Goal: Information Seeking & Learning: Check status

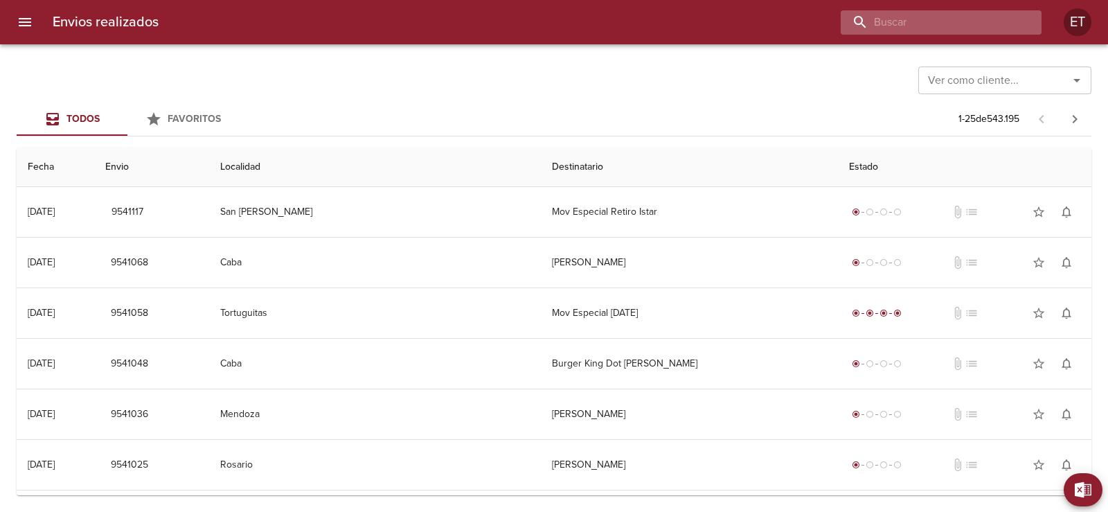
click at [932, 17] on input "buscar" at bounding box center [929, 22] width 177 height 24
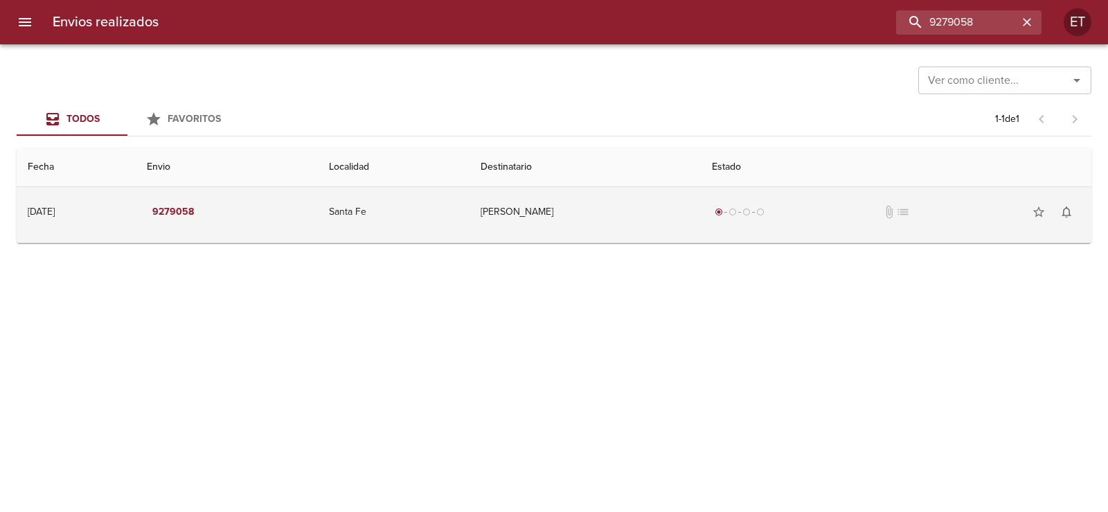
click at [626, 204] on td "[PERSON_NAME]" at bounding box center [586, 212] width 232 height 50
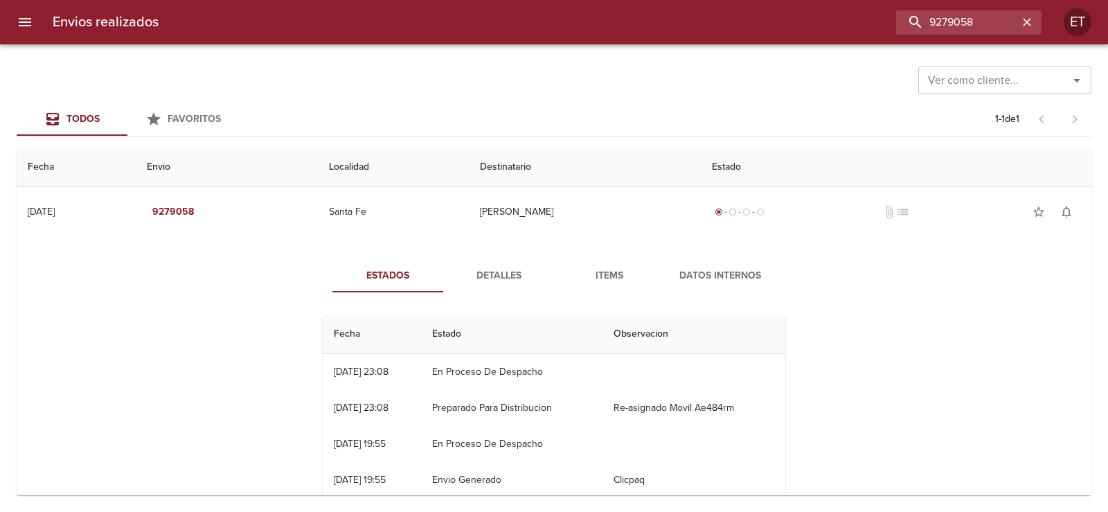
click at [612, 280] on span "Items" at bounding box center [609, 275] width 94 height 17
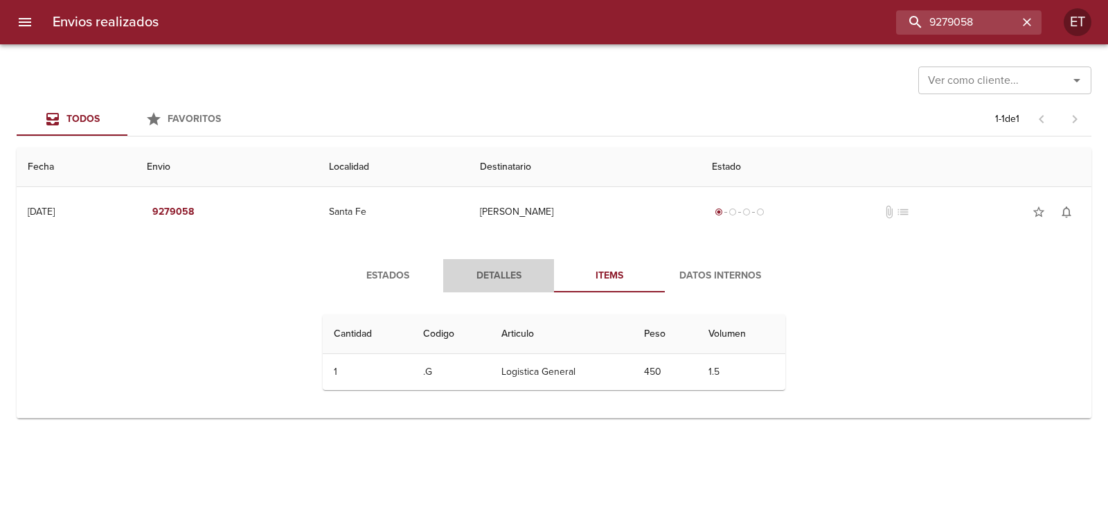
click at [499, 267] on span "Detalles" at bounding box center [499, 275] width 94 height 17
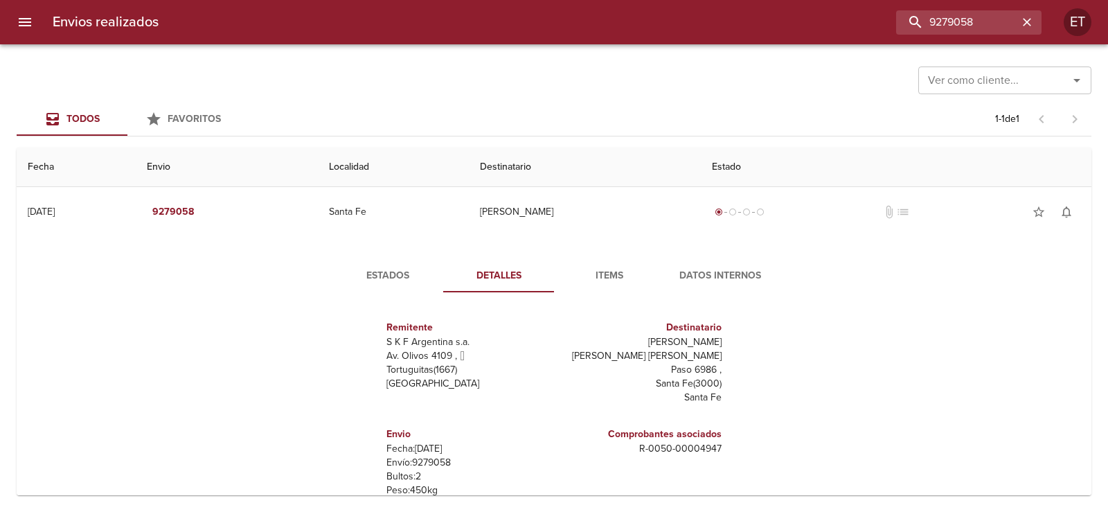
click at [391, 283] on span "Estados" at bounding box center [388, 275] width 94 height 17
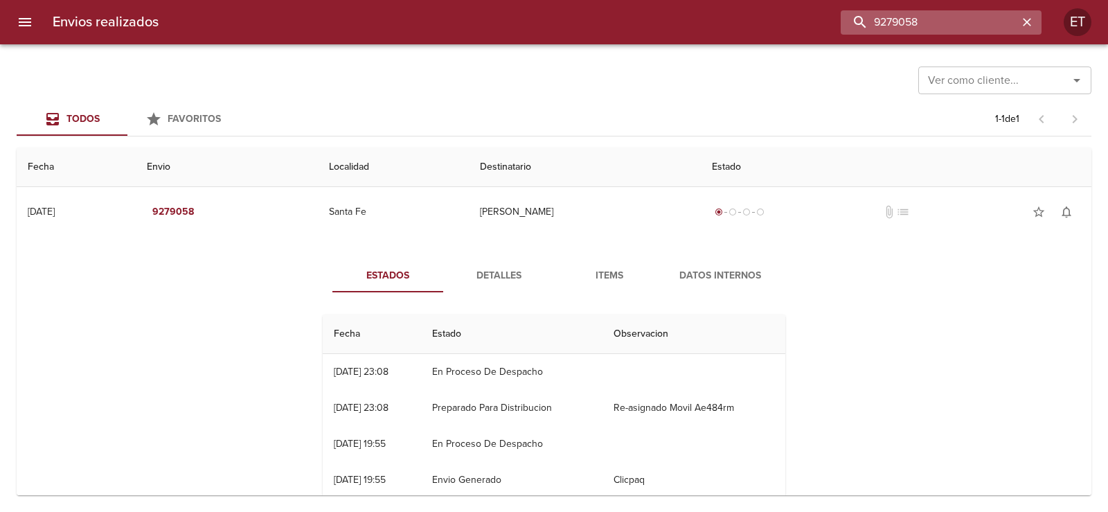
click at [950, 21] on input "9279058" at bounding box center [929, 22] width 177 height 24
type input "9337245"
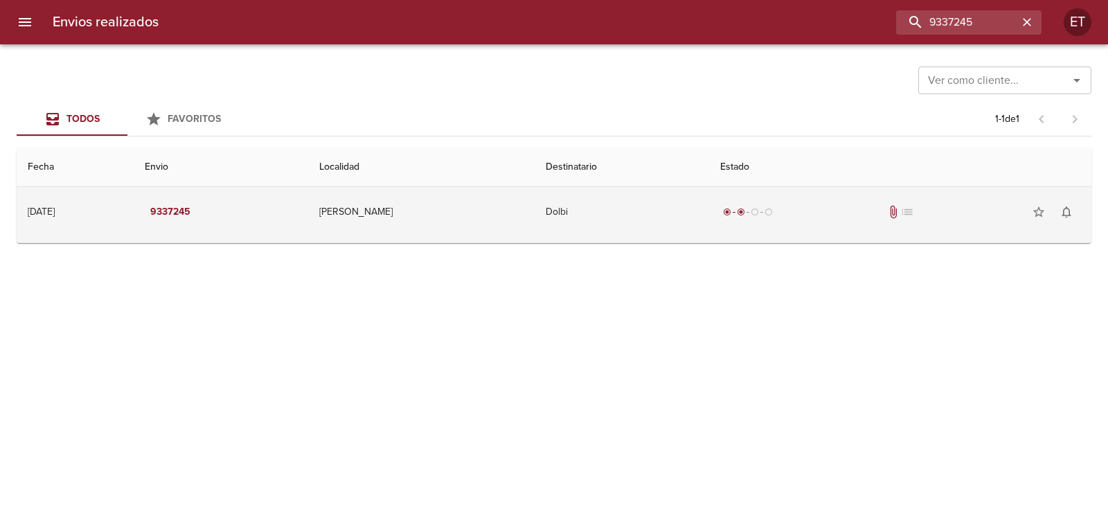
click at [657, 220] on td "Dolbi" at bounding box center [622, 212] width 175 height 50
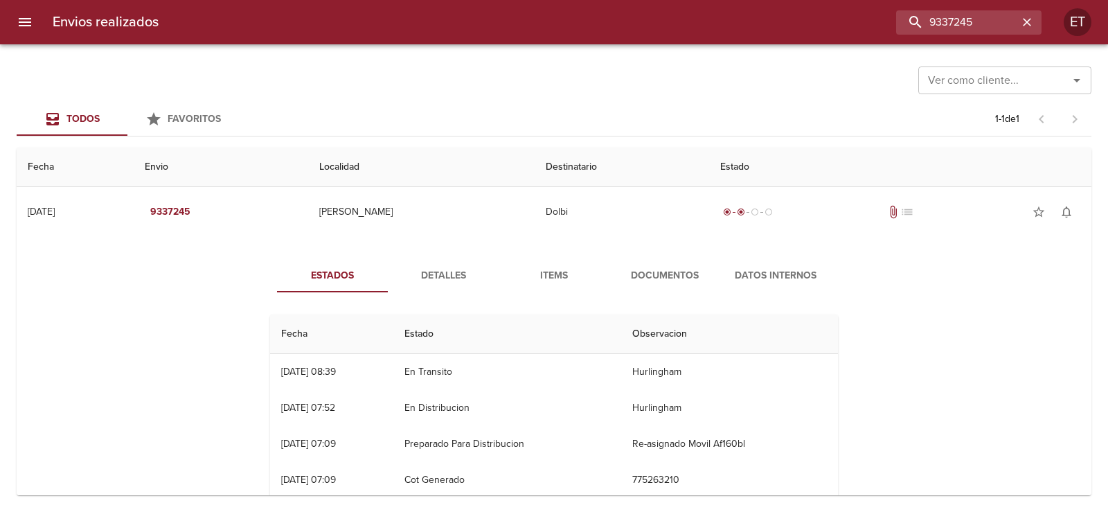
click at [646, 274] on span "Documentos" at bounding box center [665, 275] width 94 height 17
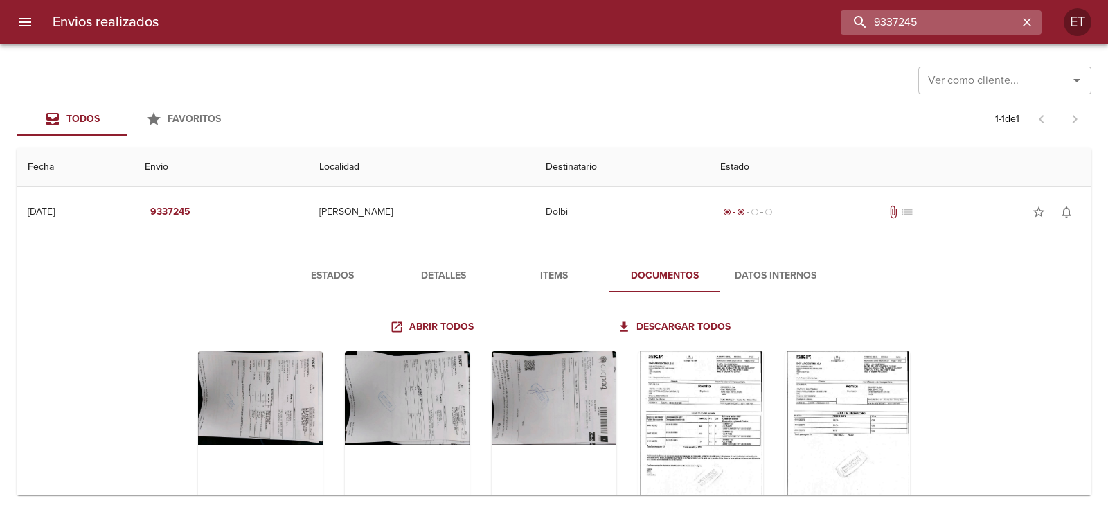
click at [941, 21] on input "9337245" at bounding box center [929, 22] width 177 height 24
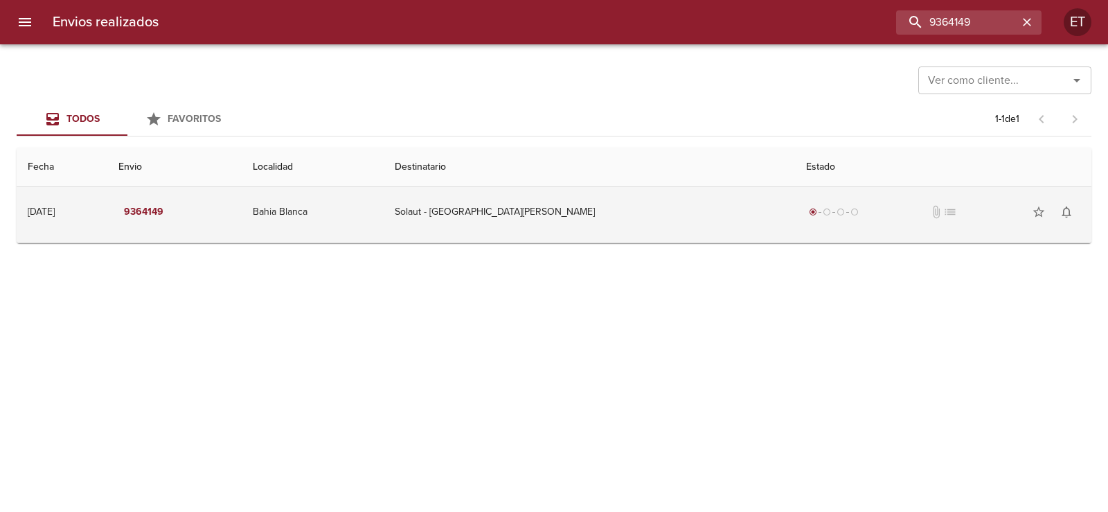
click at [537, 219] on td "Solaut - [GEOGRAPHIC_DATA][PERSON_NAME]" at bounding box center [589, 212] width 411 height 50
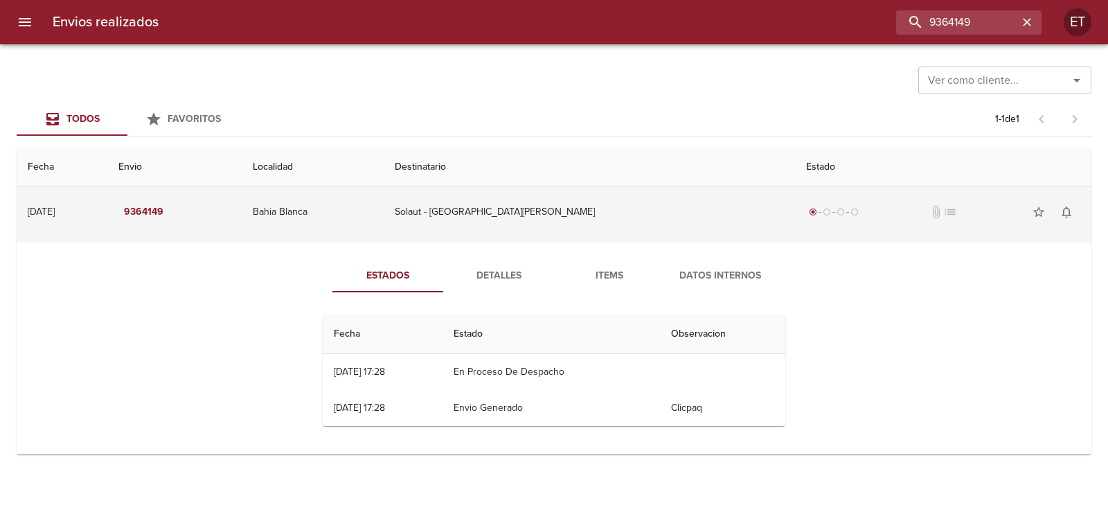
click at [537, 219] on td "Solaut - [GEOGRAPHIC_DATA][PERSON_NAME]" at bounding box center [589, 212] width 411 height 50
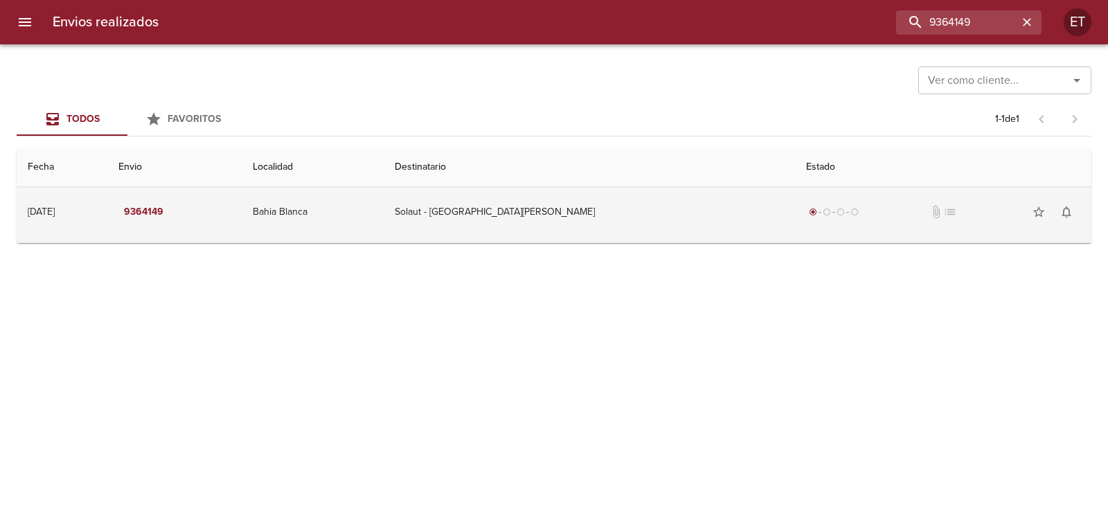
click at [242, 223] on td "9364149" at bounding box center [174, 212] width 134 height 50
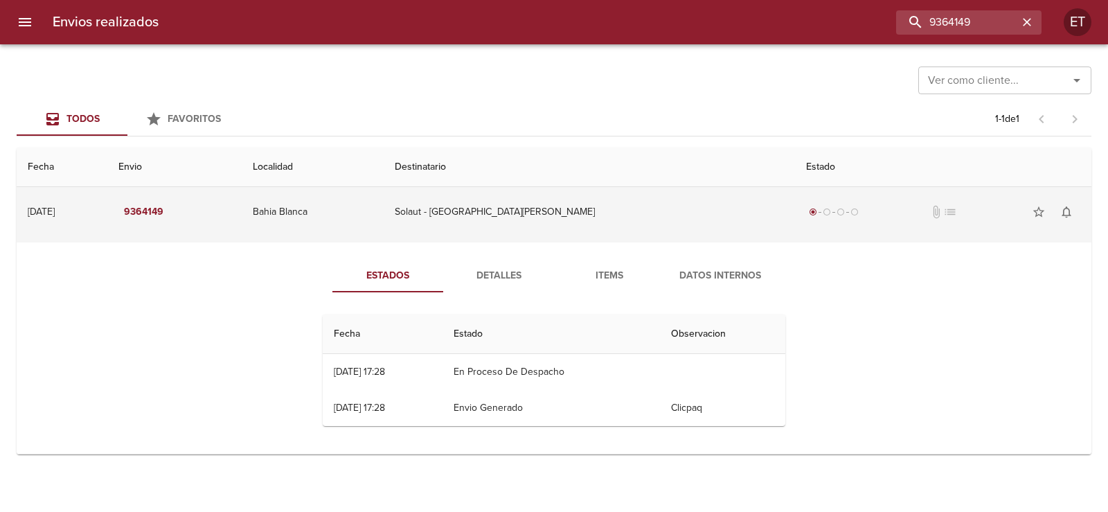
click at [242, 223] on td "9364149" at bounding box center [174, 212] width 134 height 50
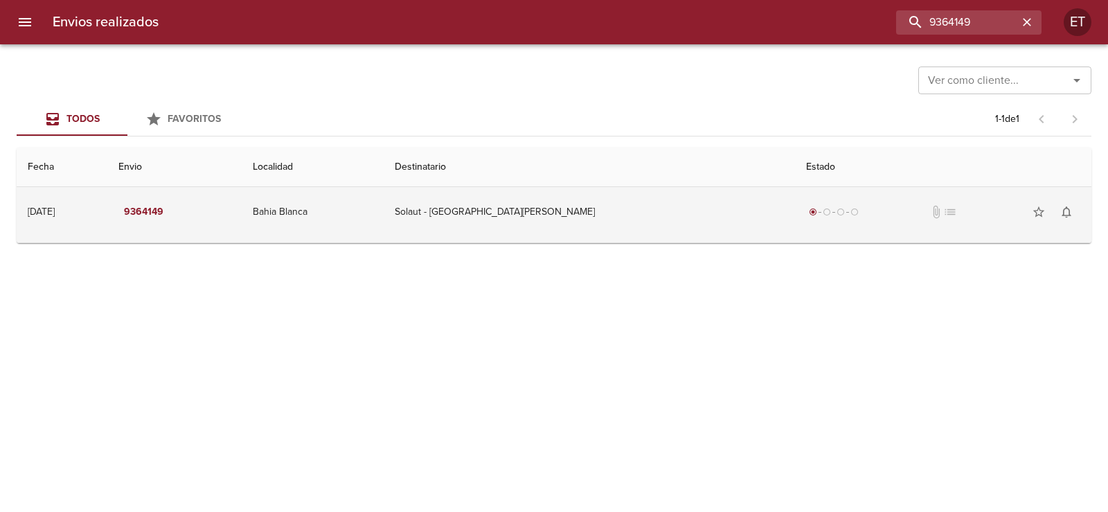
click at [242, 223] on td "9364149" at bounding box center [174, 212] width 134 height 50
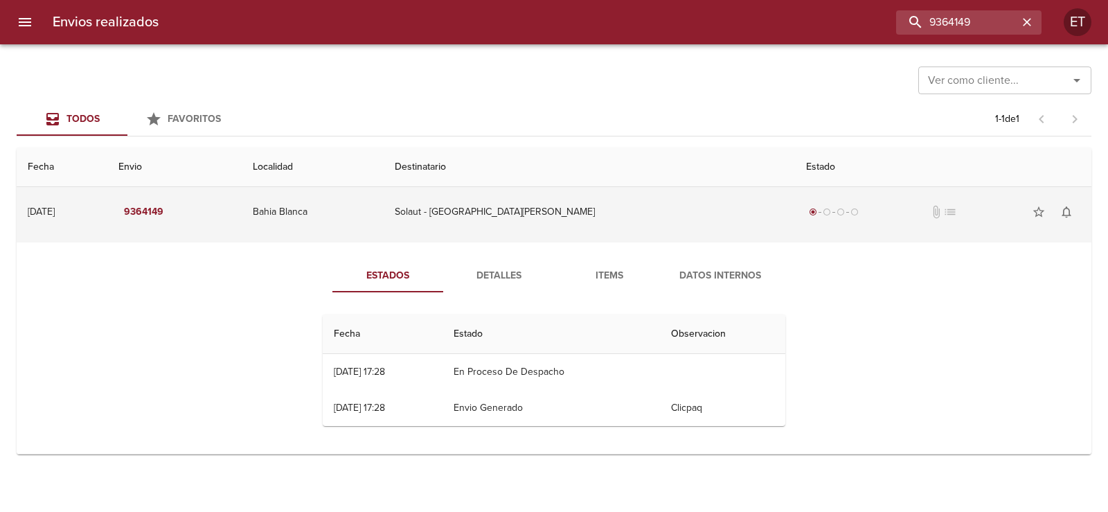
click at [242, 223] on td "9364149" at bounding box center [174, 212] width 134 height 50
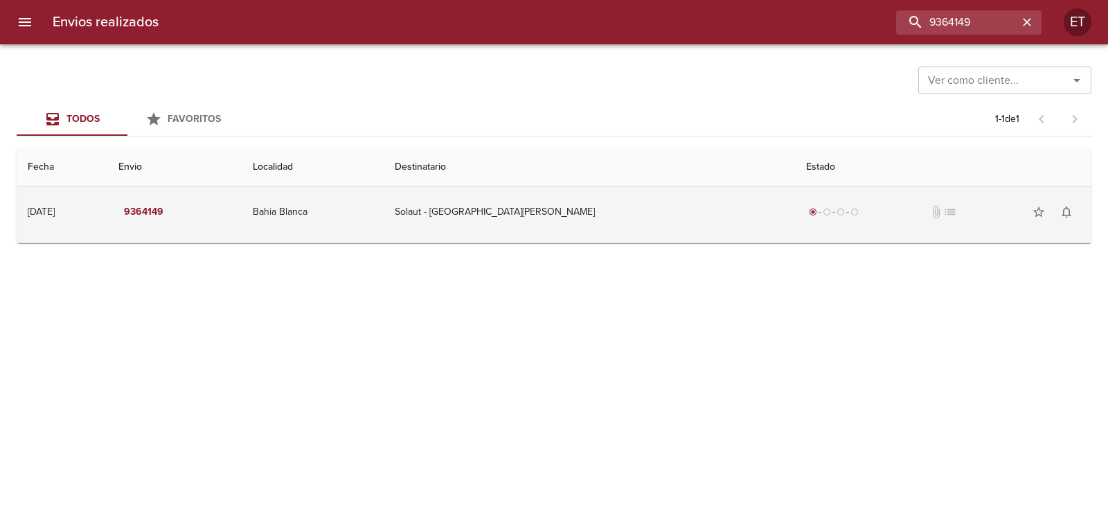
click at [242, 223] on td "9364149" at bounding box center [174, 212] width 134 height 50
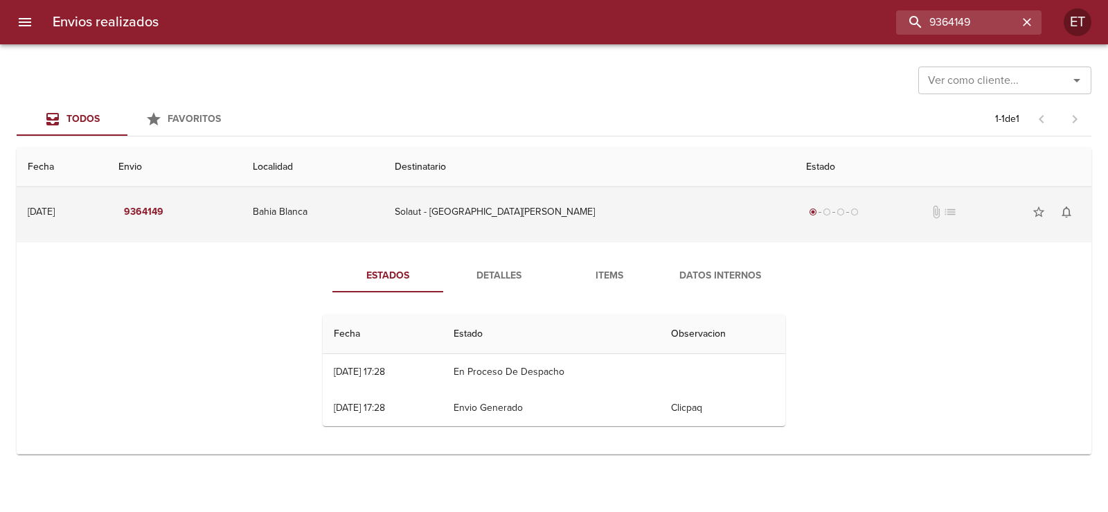
click at [242, 223] on td "9364149" at bounding box center [174, 212] width 134 height 50
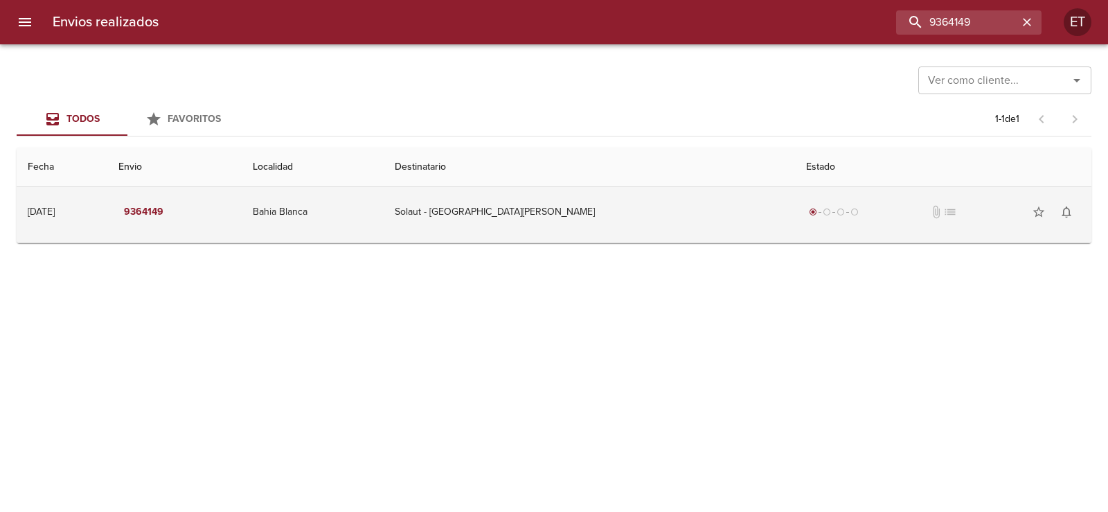
click at [384, 194] on td "Bahia Blanca" at bounding box center [313, 212] width 142 height 50
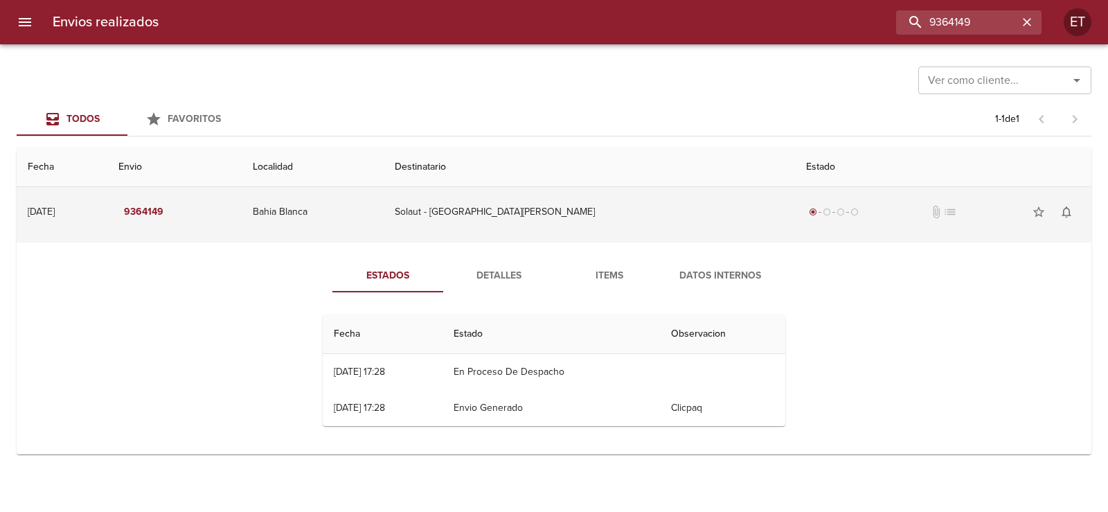
click at [554, 220] on td "Solaut - [GEOGRAPHIC_DATA][PERSON_NAME]" at bounding box center [589, 212] width 411 height 50
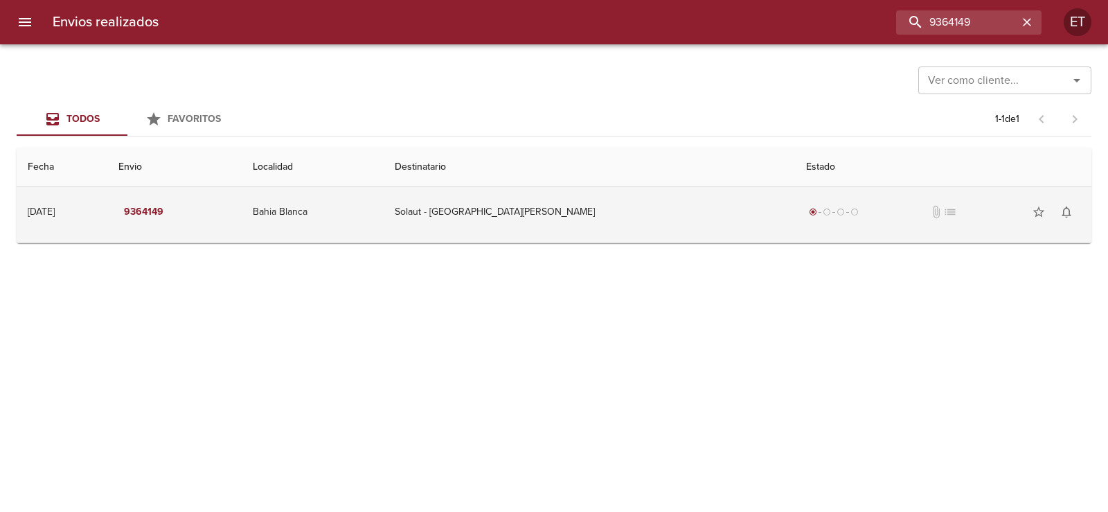
click at [554, 222] on td "Solaut - [GEOGRAPHIC_DATA][PERSON_NAME]" at bounding box center [589, 212] width 411 height 50
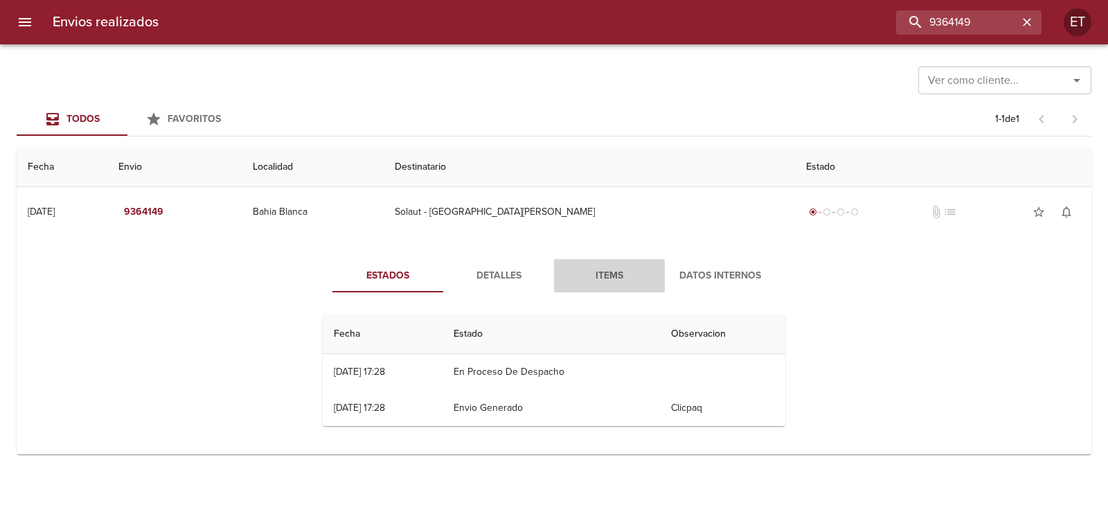
click at [610, 269] on span "Items" at bounding box center [609, 275] width 94 height 17
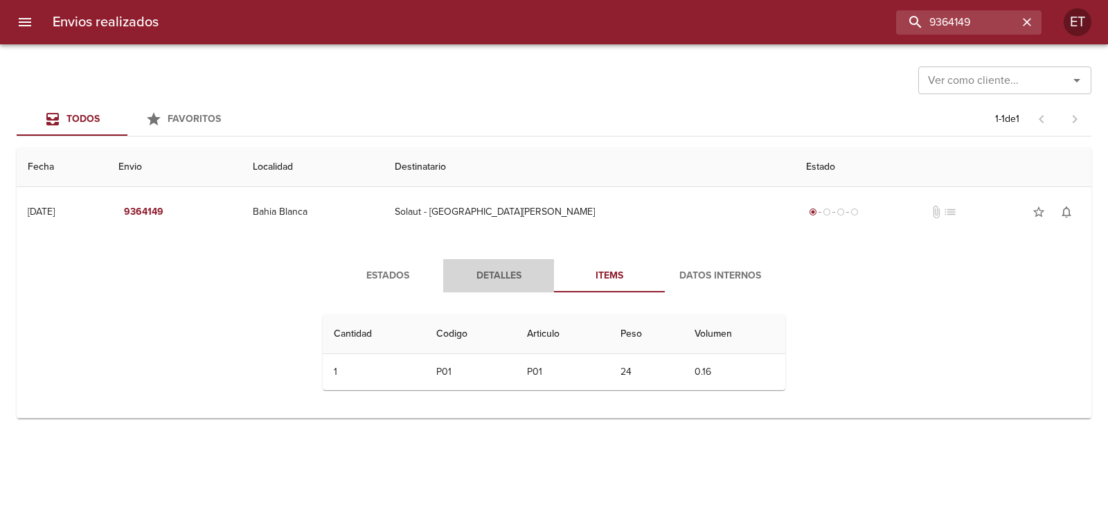
click at [507, 264] on button "Detalles" at bounding box center [498, 275] width 111 height 33
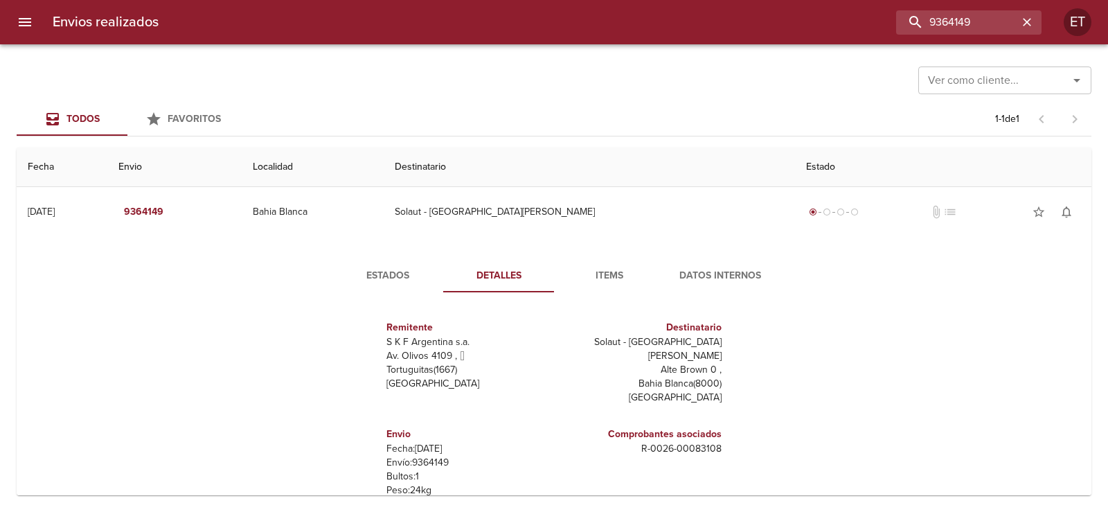
click at [702, 280] on span "Datos Internos" at bounding box center [720, 275] width 94 height 17
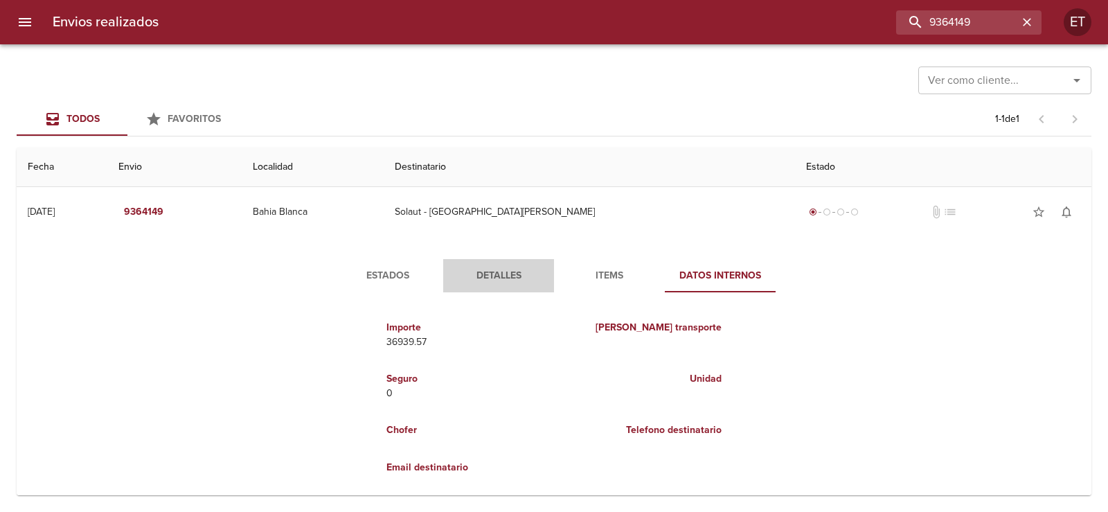
click at [513, 274] on span "Detalles" at bounding box center [499, 275] width 94 height 17
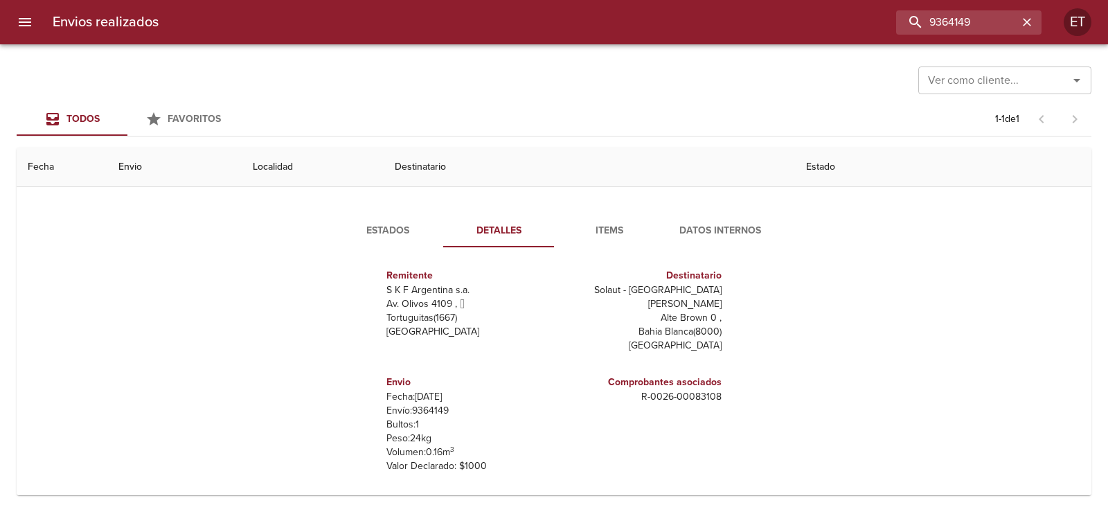
scroll to position [69, 0]
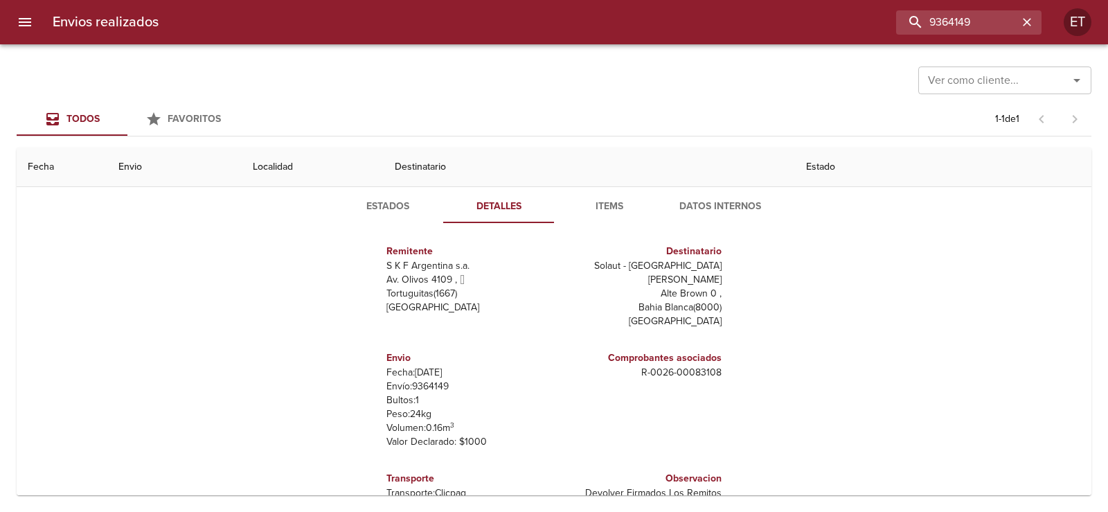
click at [960, 38] on div "Envios realizados 9364149 ET" at bounding box center [554, 22] width 1108 height 44
click at [953, 24] on input "9364149" at bounding box center [929, 22] width 177 height 24
type input "2"
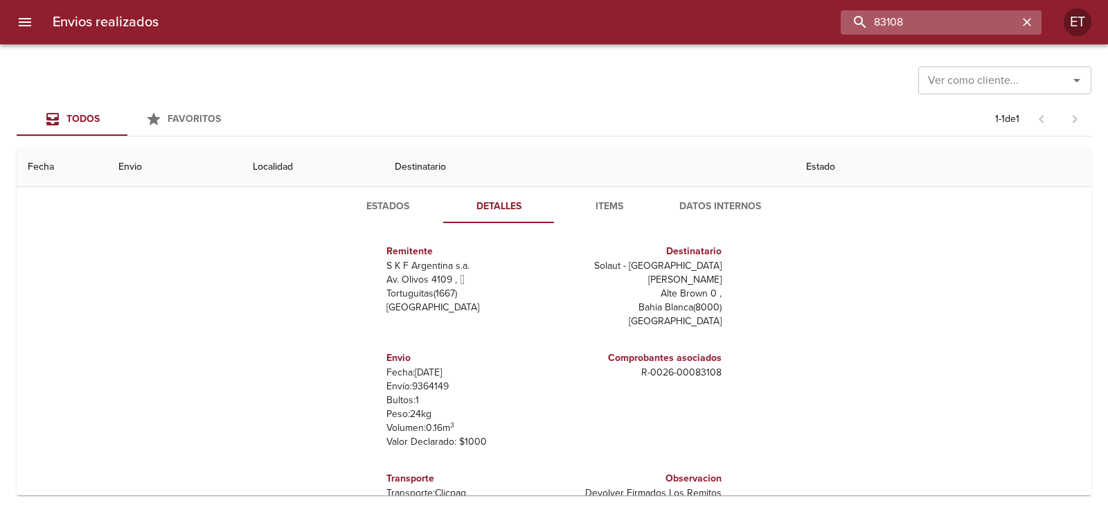
type input "83108"
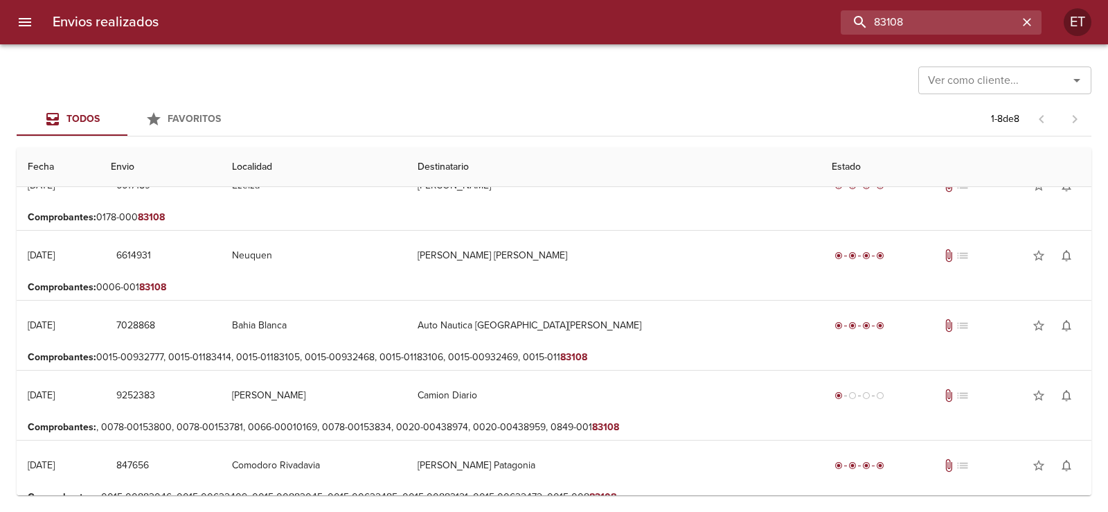
scroll to position [251, 0]
